Goal: Task Accomplishment & Management: Use online tool/utility

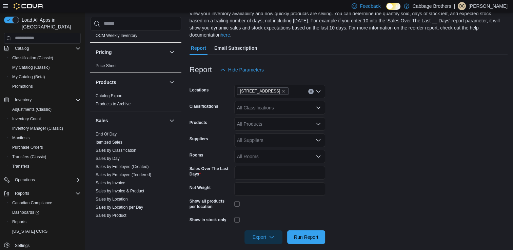
scroll to position [392, 0]
click at [113, 136] on span "End Of Day" at bounding box center [106, 134] width 21 height 5
click at [107, 132] on link "End Of Day" at bounding box center [106, 134] width 21 height 5
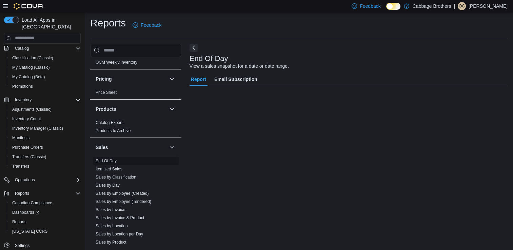
scroll to position [2, 0]
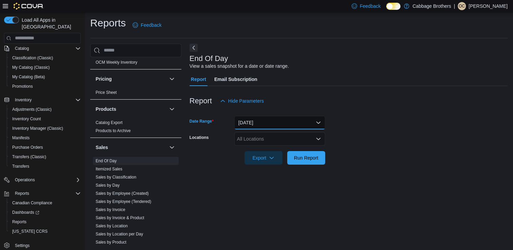
click at [259, 125] on button "[DATE]" at bounding box center [279, 123] width 91 height 14
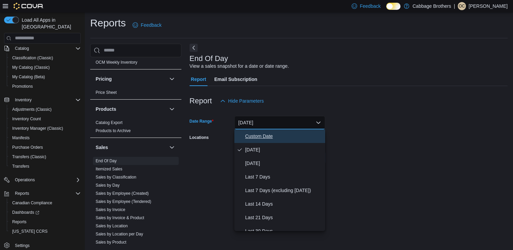
click at [284, 140] on button "Custom Date" at bounding box center [279, 137] width 91 height 14
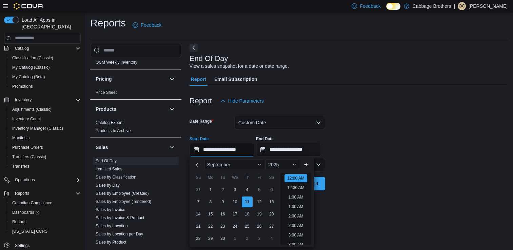
click at [222, 150] on input "**********" at bounding box center [222, 150] width 65 height 14
click at [194, 169] on button "Previous Month" at bounding box center [197, 164] width 11 height 11
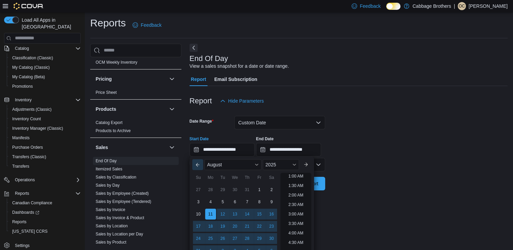
scroll to position [1, 0]
click at [194, 169] on button "Previous Month" at bounding box center [197, 164] width 11 height 11
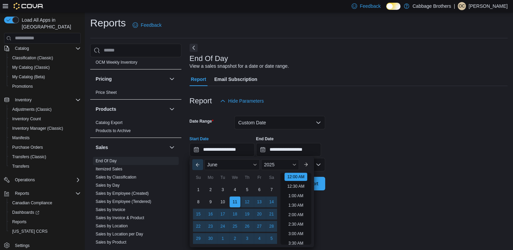
click at [194, 169] on button "Previous Month" at bounding box center [197, 164] width 11 height 11
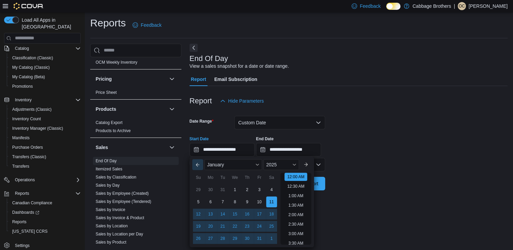
click at [194, 169] on button "Previous Month" at bounding box center [197, 164] width 11 height 11
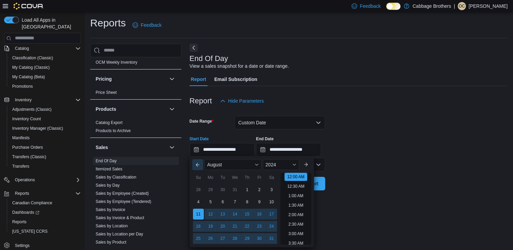
click at [194, 169] on button "Previous Month" at bounding box center [197, 164] width 11 height 11
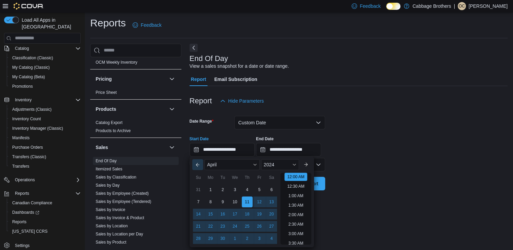
click at [194, 169] on button "Previous Month" at bounding box center [197, 164] width 11 height 11
click at [207, 189] on div "1" at bounding box center [211, 190] width 12 height 12
type input "**********"
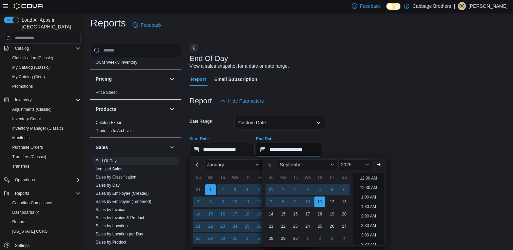
click at [280, 148] on input "**********" at bounding box center [288, 150] width 65 height 14
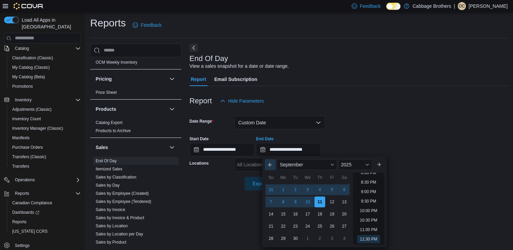
click at [273, 169] on button "Previous Month" at bounding box center [270, 164] width 11 height 11
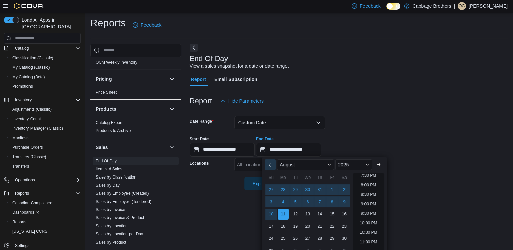
click at [273, 169] on button "Previous Month" at bounding box center [270, 164] width 11 height 11
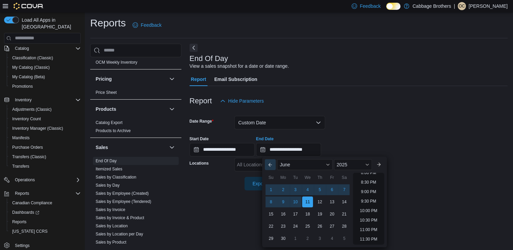
click at [273, 169] on button "Previous Month" at bounding box center [270, 164] width 11 height 11
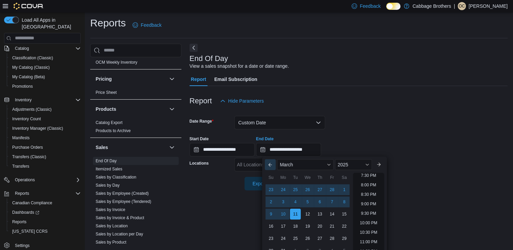
click at [273, 169] on button "Previous Month" at bounding box center [270, 164] width 11 height 11
click at [295, 189] on div "31" at bounding box center [296, 190] width 12 height 12
type input "**********"
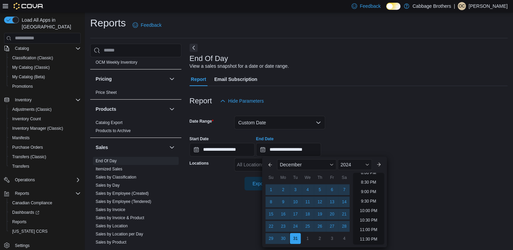
click at [368, 127] on form "**********" at bounding box center [349, 149] width 318 height 83
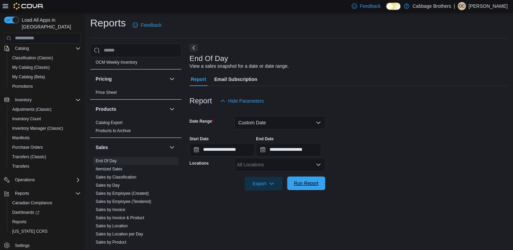
click at [294, 188] on span "Run Report" at bounding box center [306, 184] width 30 height 14
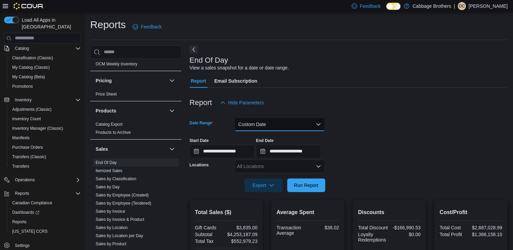
click at [281, 120] on button "Custom Date" at bounding box center [279, 125] width 91 height 14
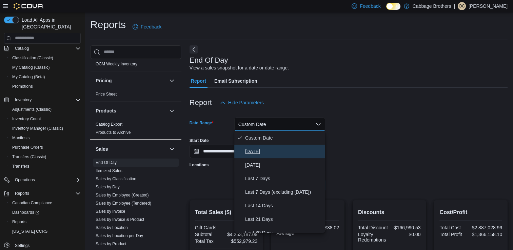
click at [253, 153] on span "[DATE]" at bounding box center [283, 152] width 77 height 8
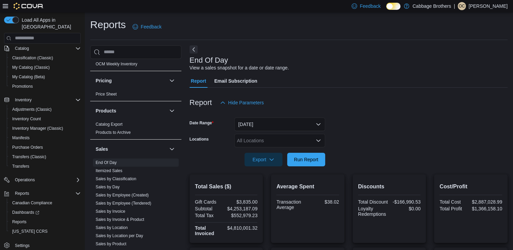
click at [357, 170] on div at bounding box center [349, 171] width 318 height 8
drag, startPoint x: 312, startPoint y: 152, endPoint x: 310, endPoint y: 161, distance: 9.4
click at [310, 161] on form "Date Range [DATE] Locations All Locations Export Run Report" at bounding box center [349, 138] width 318 height 57
click at [310, 161] on span "Run Report" at bounding box center [306, 159] width 24 height 7
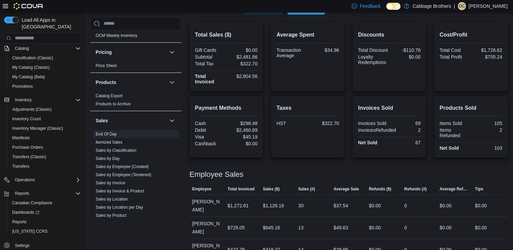
scroll to position [181, 0]
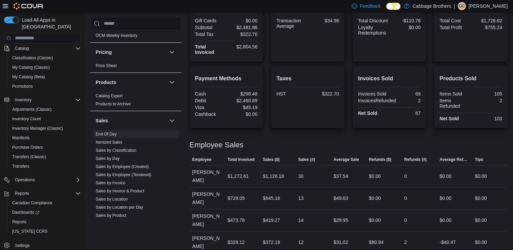
click at [326, 124] on div "Taxes HST $322.70" at bounding box center [308, 97] width 74 height 62
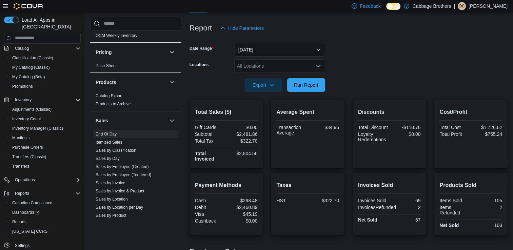
scroll to position [71, 0]
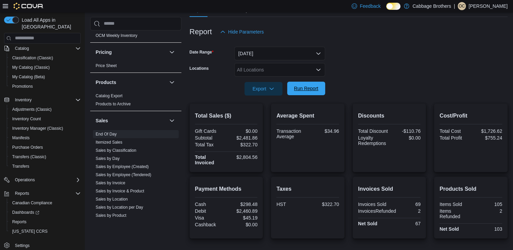
click at [303, 83] on span "Run Report" at bounding box center [306, 89] width 30 height 14
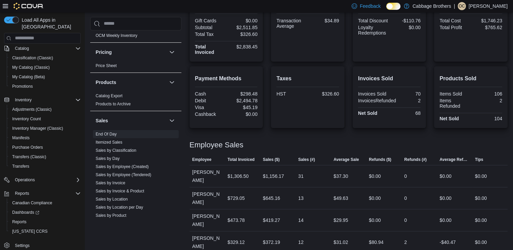
scroll to position [66, 0]
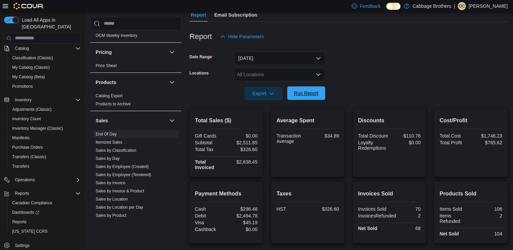
click at [304, 94] on span "Run Report" at bounding box center [306, 93] width 24 height 7
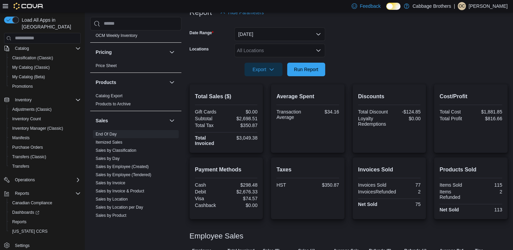
scroll to position [83, 0]
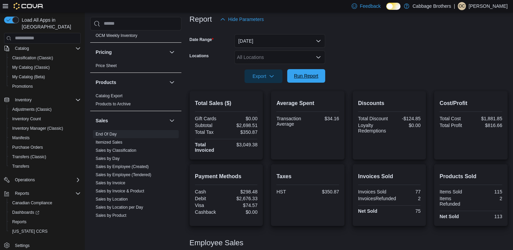
click at [301, 75] on span "Run Report" at bounding box center [306, 76] width 24 height 7
click at [309, 77] on span "Run Report" at bounding box center [306, 76] width 24 height 7
